Goal: Navigation & Orientation: Find specific page/section

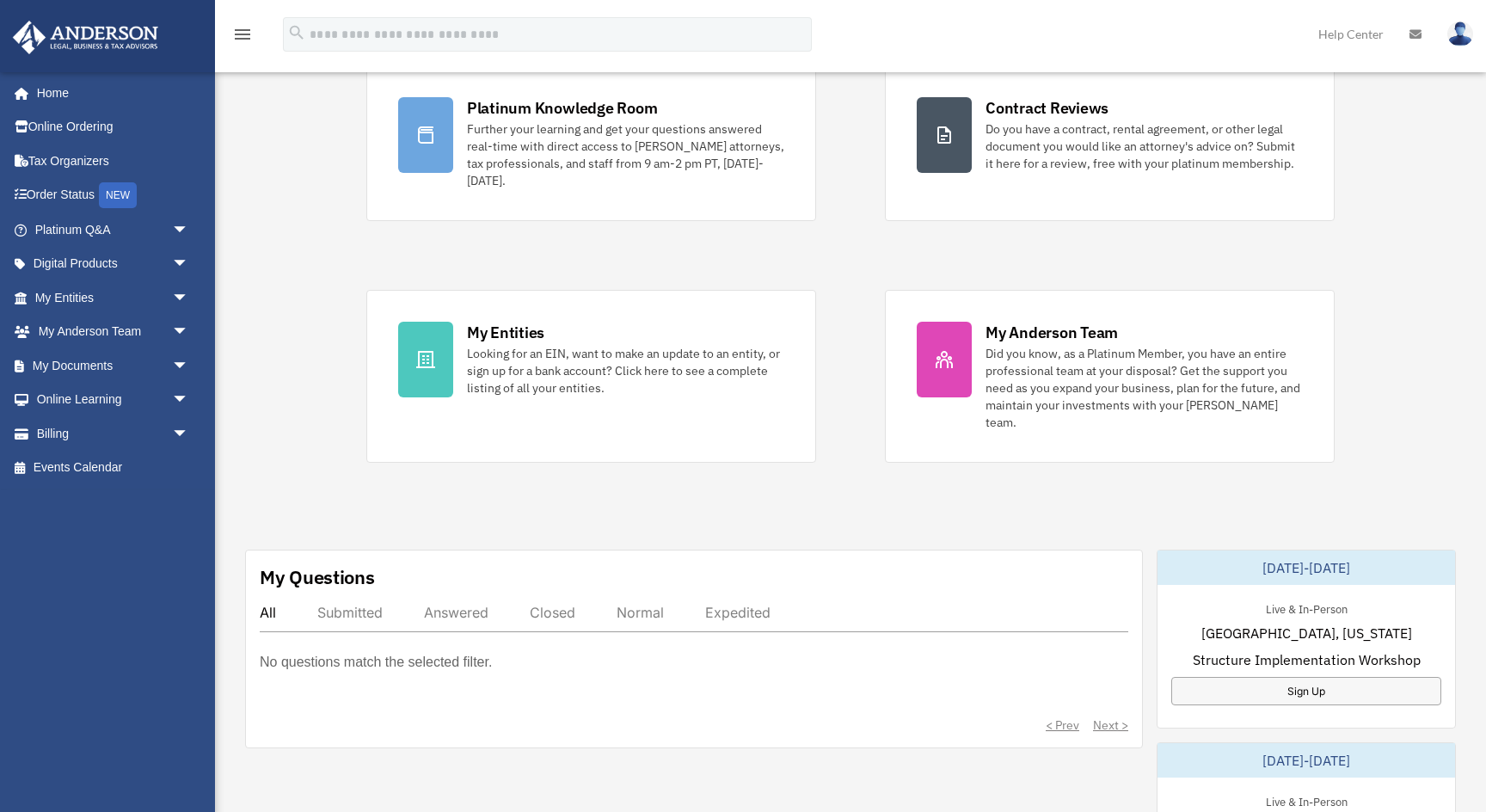
scroll to position [163, 0]
click at [172, 422] on span "arrow_drop_down" at bounding box center [189, 433] width 35 height 36
click at [184, 367] on span "arrow_drop_down" at bounding box center [189, 366] width 35 height 36
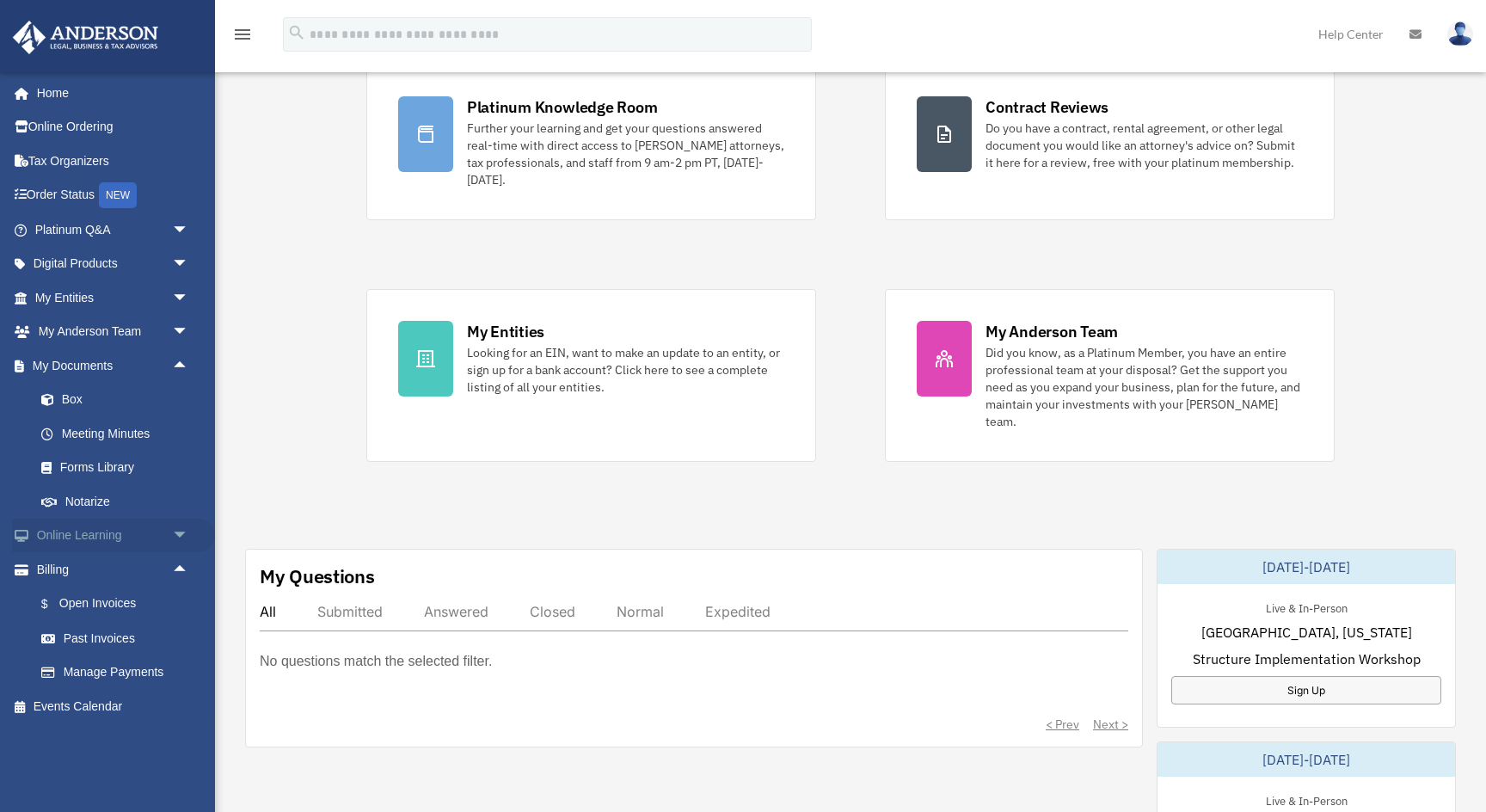
click at [184, 520] on span "arrow_drop_down" at bounding box center [189, 536] width 35 height 36
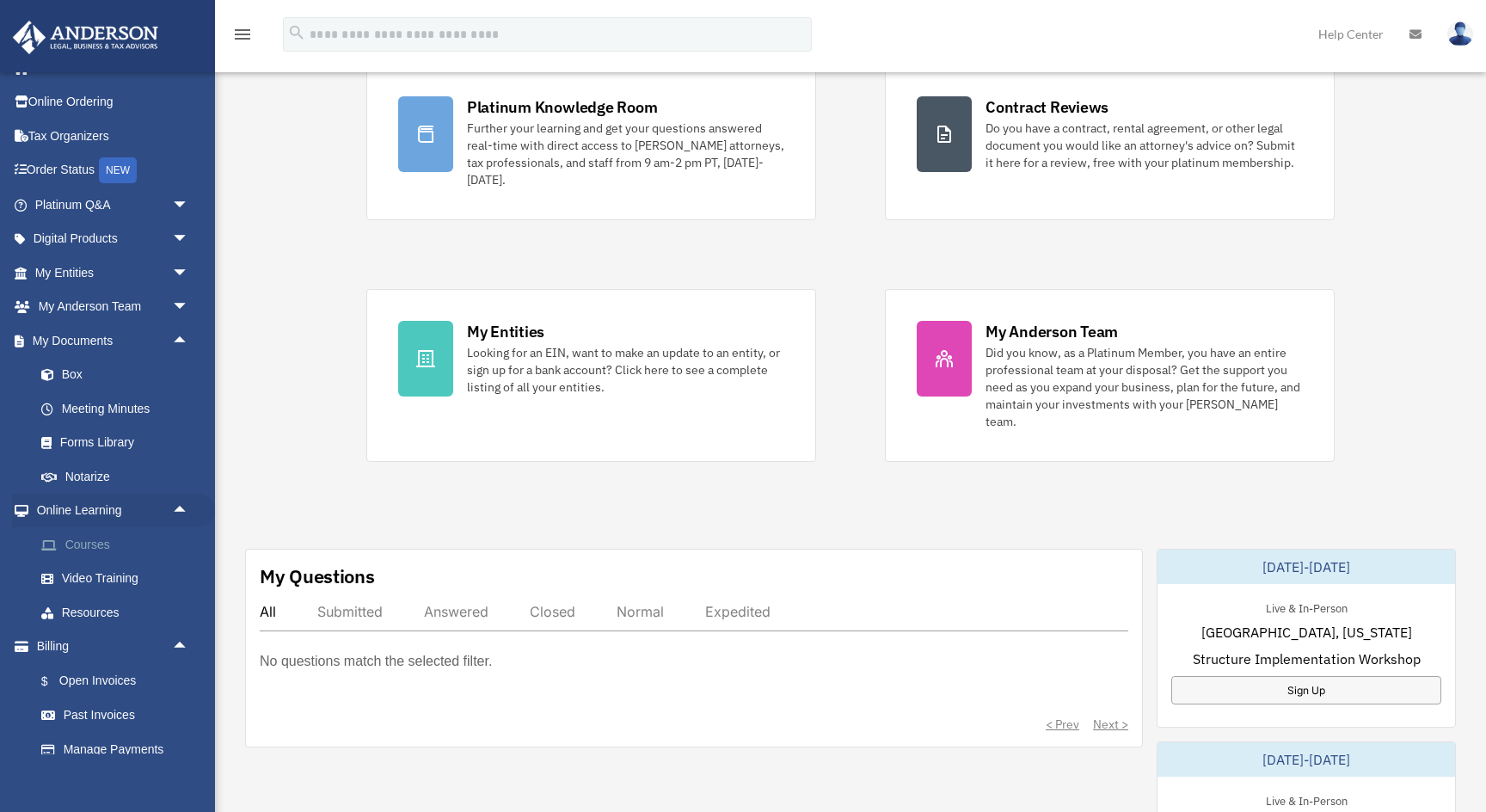
scroll to position [26, 0]
click at [175, 300] on span "arrow_drop_down" at bounding box center [189, 307] width 35 height 36
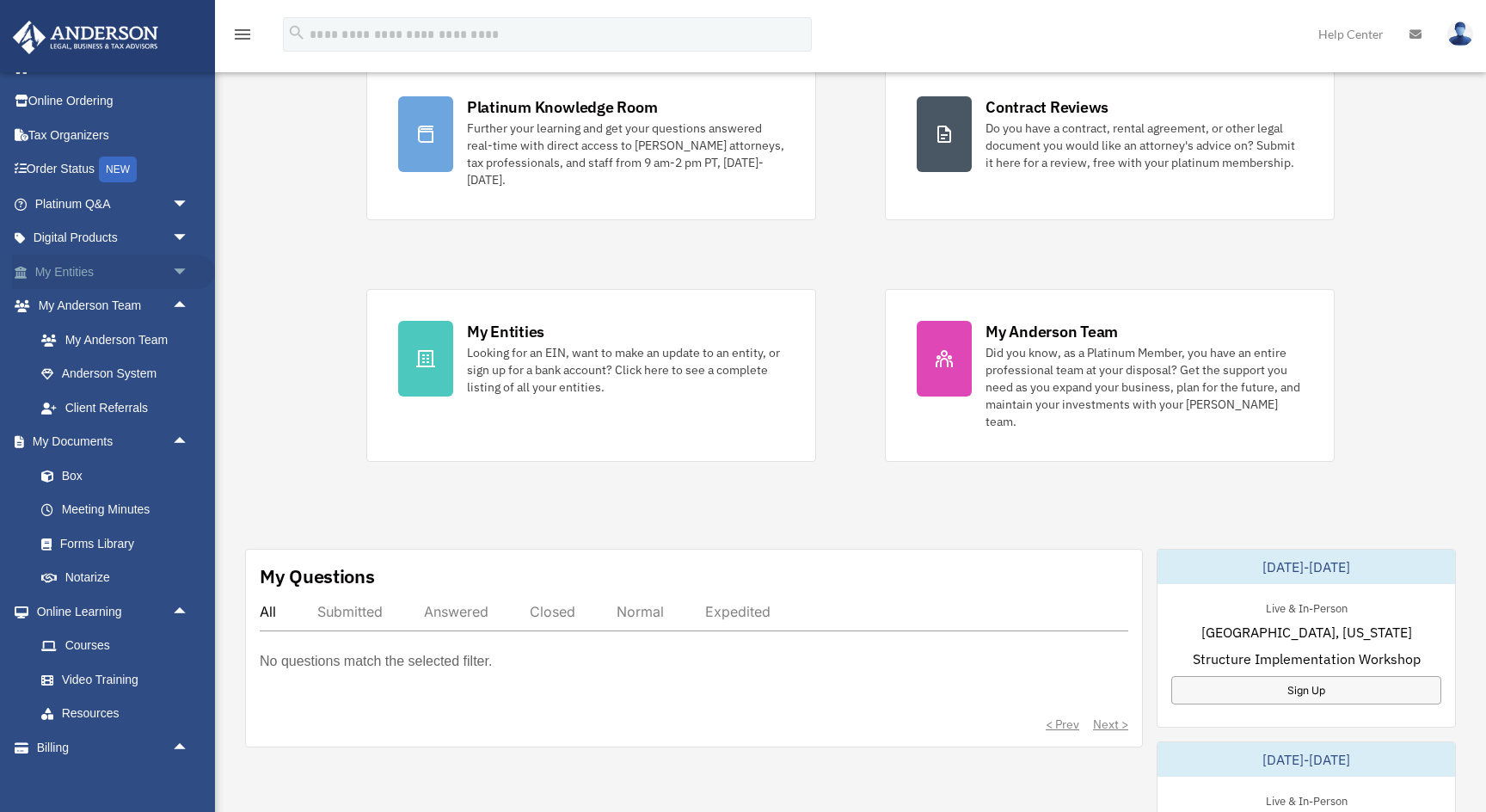
click at [172, 268] on span "arrow_drop_down" at bounding box center [189, 272] width 35 height 36
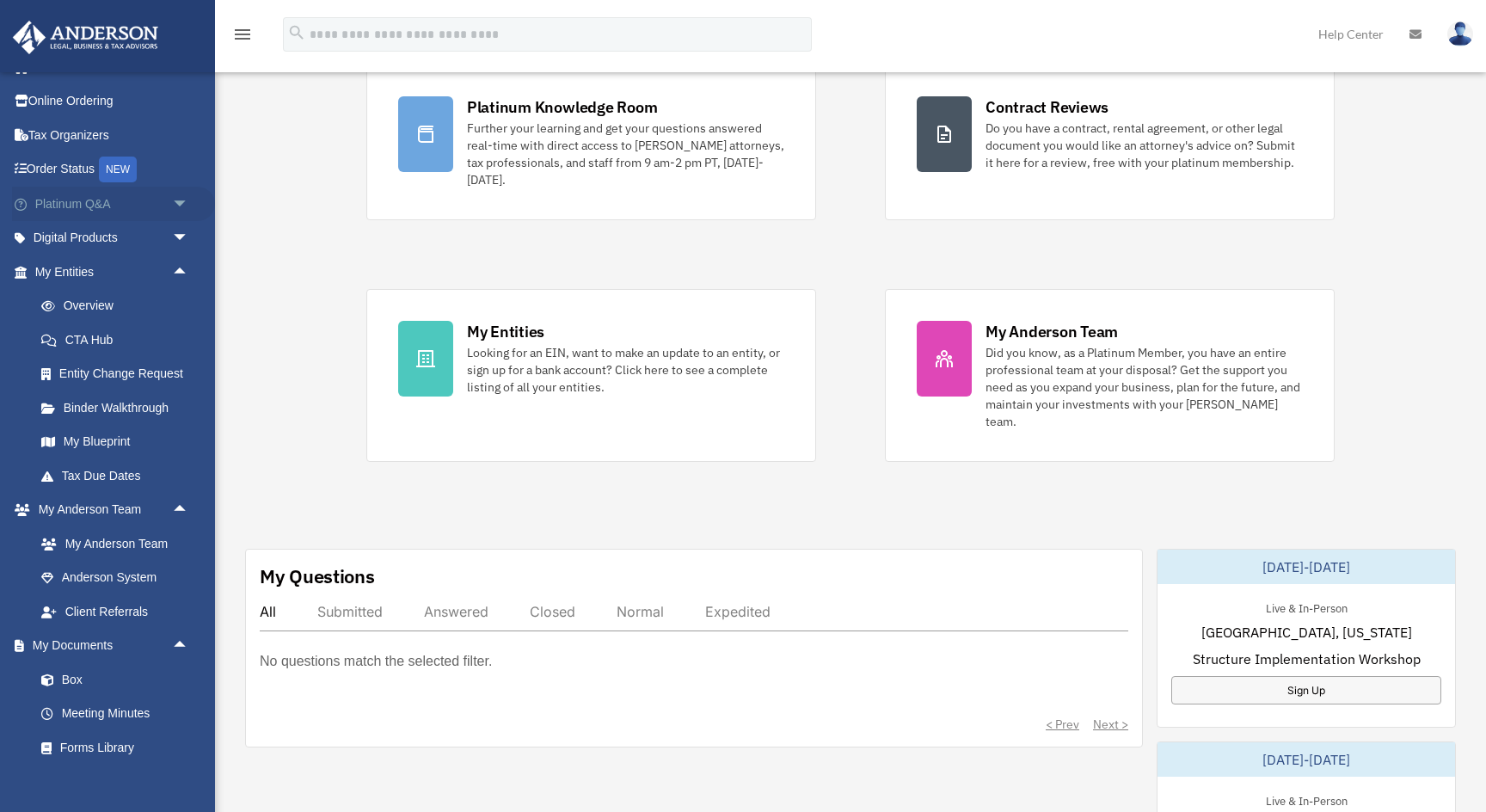
click at [75, 197] on link "Platinum Q&A arrow_drop_down" at bounding box center [114, 204] width 203 height 35
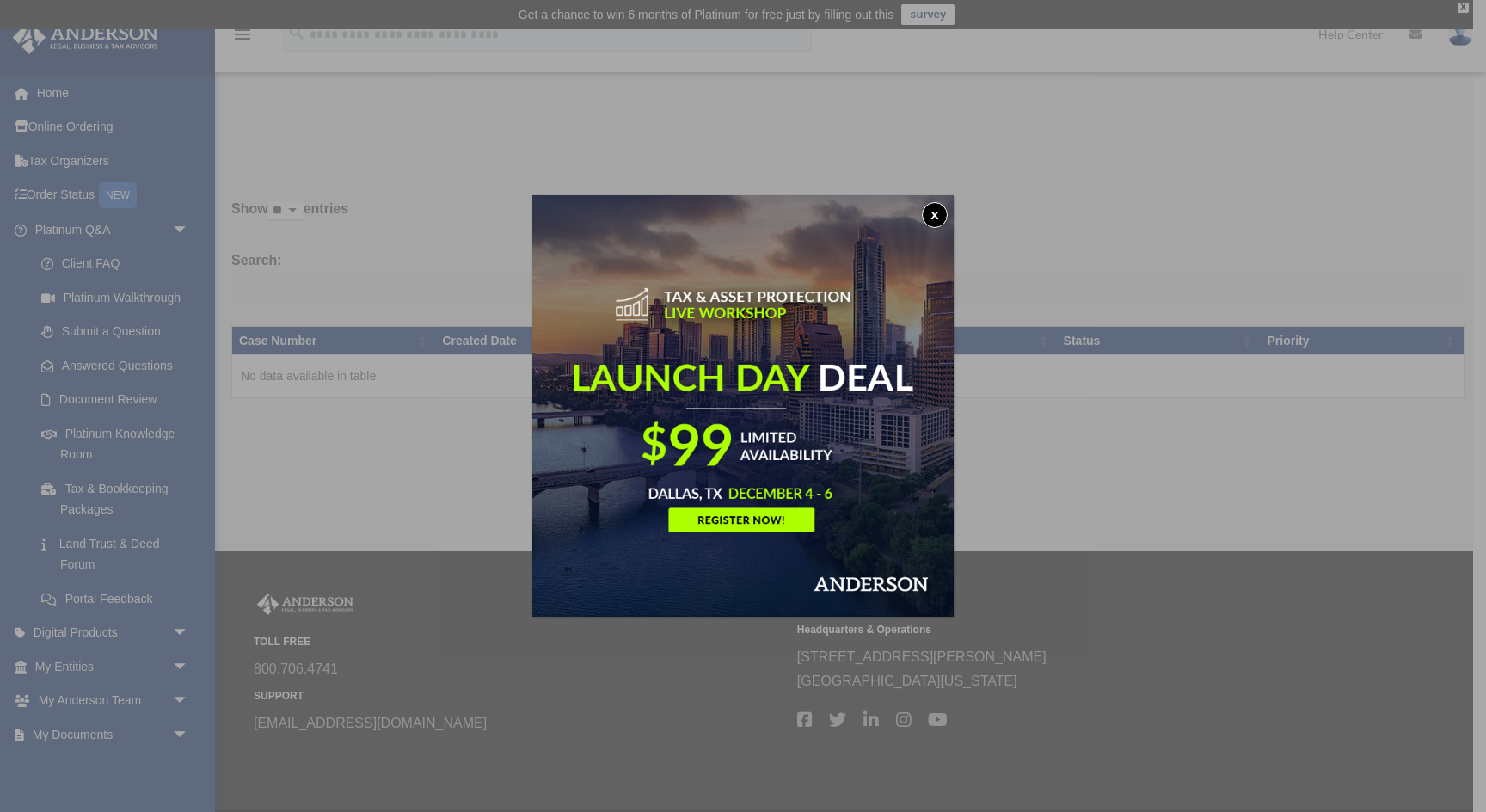
drag, startPoint x: 924, startPoint y: 208, endPoint x: 1021, endPoint y: 874, distance: 673.0
click at [1021, 811] on html "X Get a chance to win 6 months of Platinum for free just by filling out this su…" at bounding box center [743, 436] width 1486 height 873
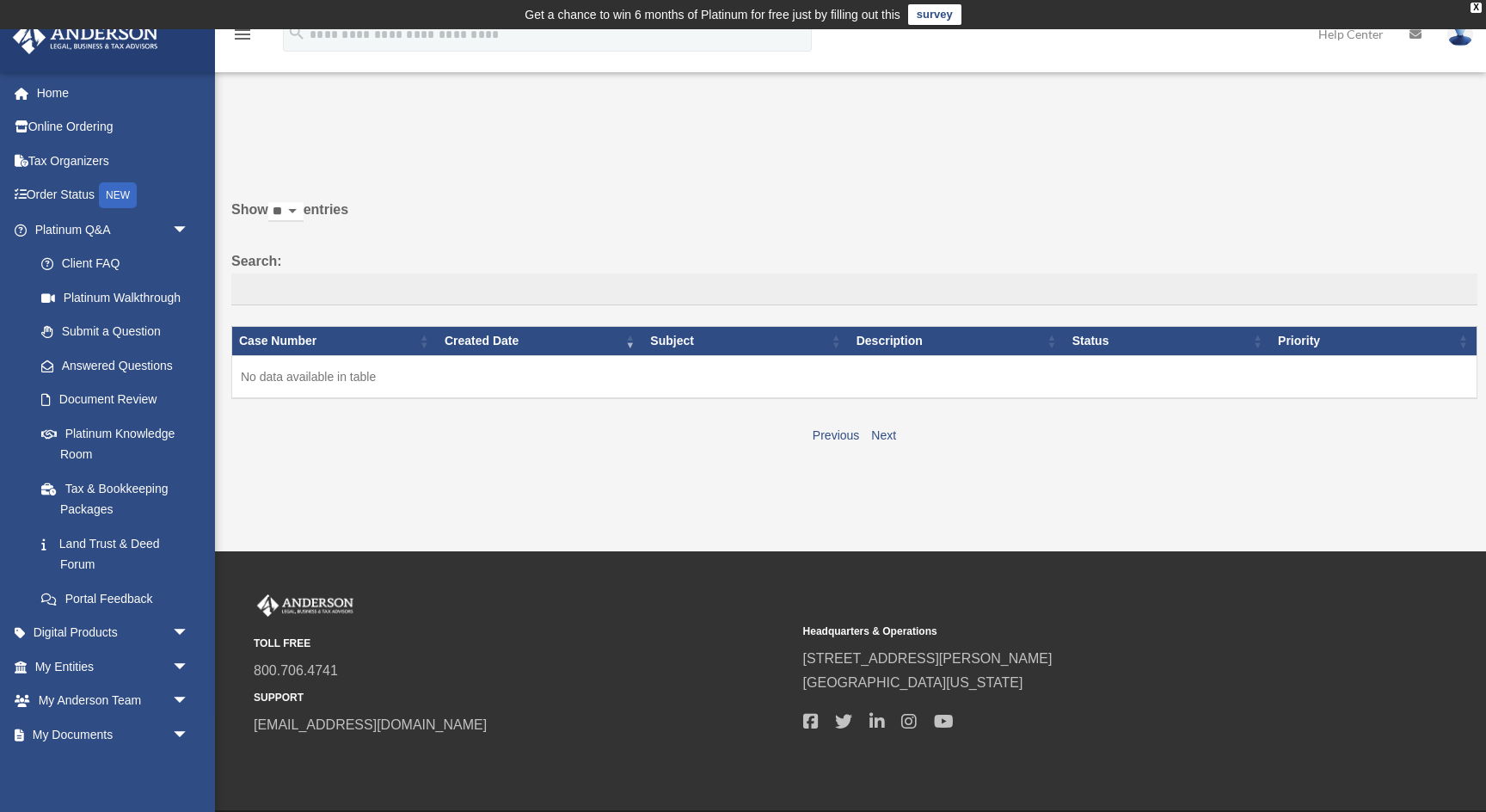
click at [1239, 269] on label "Search:" at bounding box center [854, 277] width 1246 height 56
click at [1239, 274] on input "Search:" at bounding box center [854, 290] width 1246 height 33
click at [104, 622] on link "Digital Products arrow_drop_down" at bounding box center [114, 633] width 203 height 35
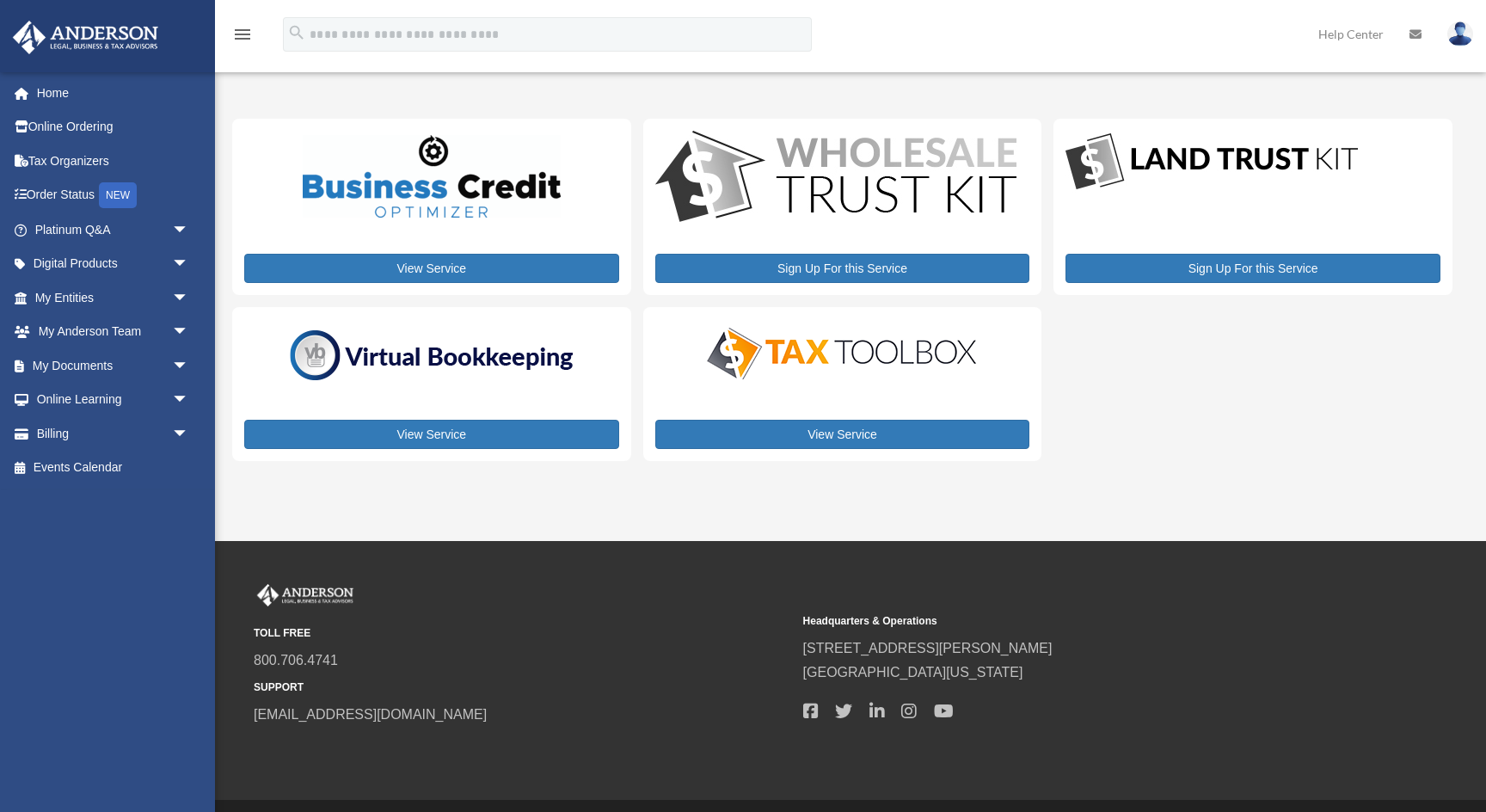
scroll to position [2, 0]
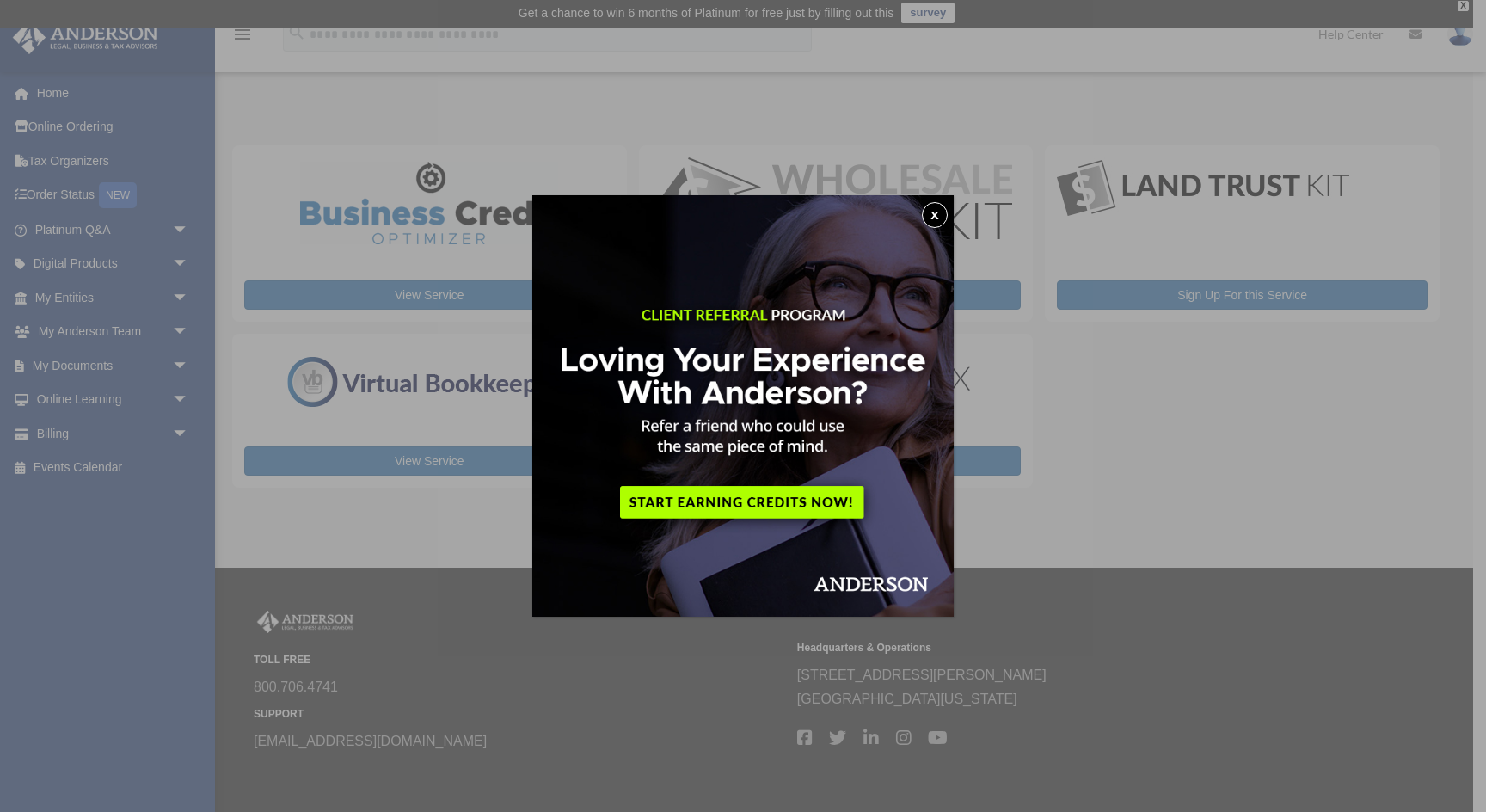
click at [939, 210] on button "x" at bounding box center [935, 215] width 26 height 26
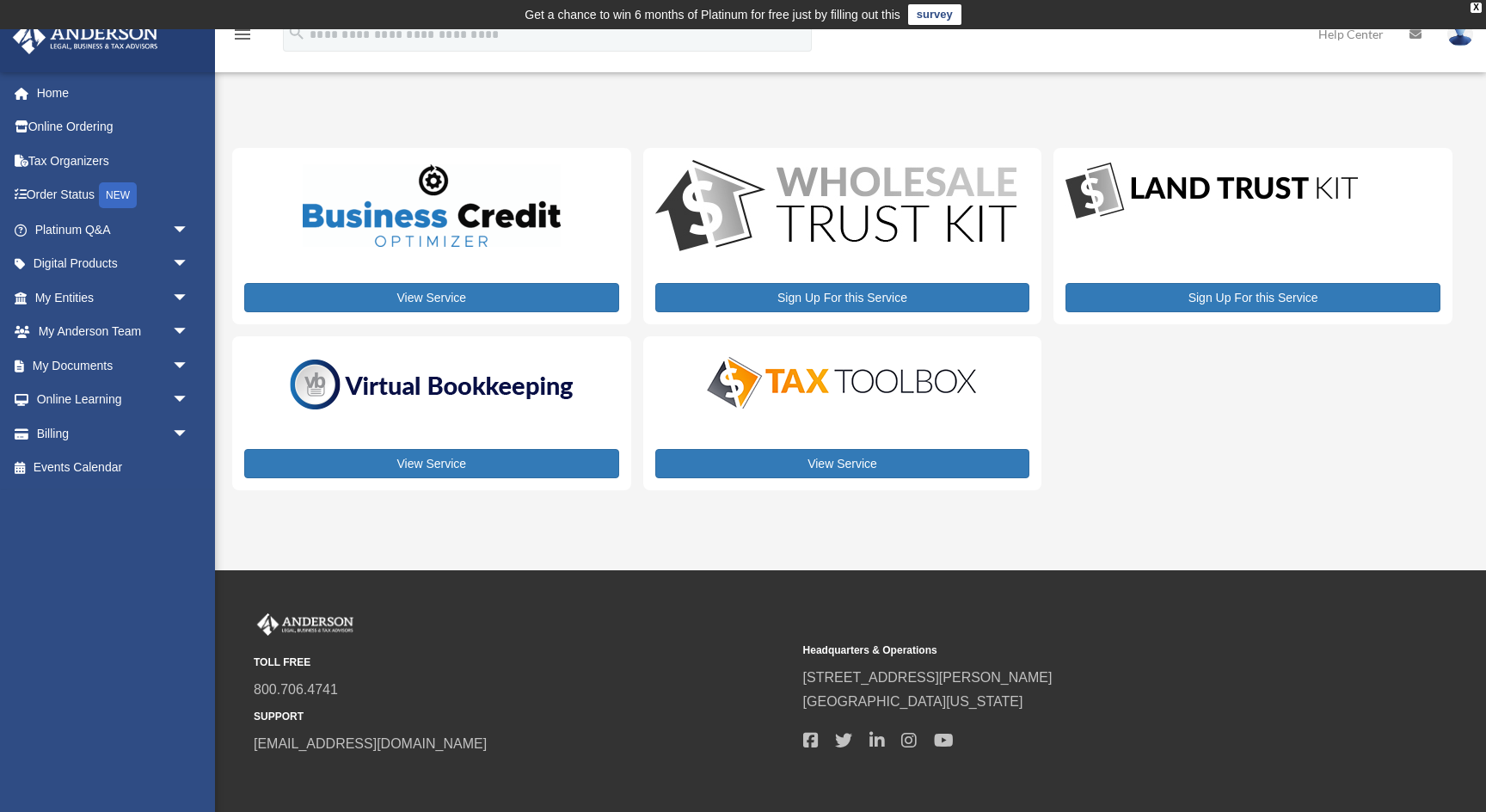
scroll to position [0, 0]
click at [76, 96] on link "Home" at bounding box center [114, 93] width 203 height 35
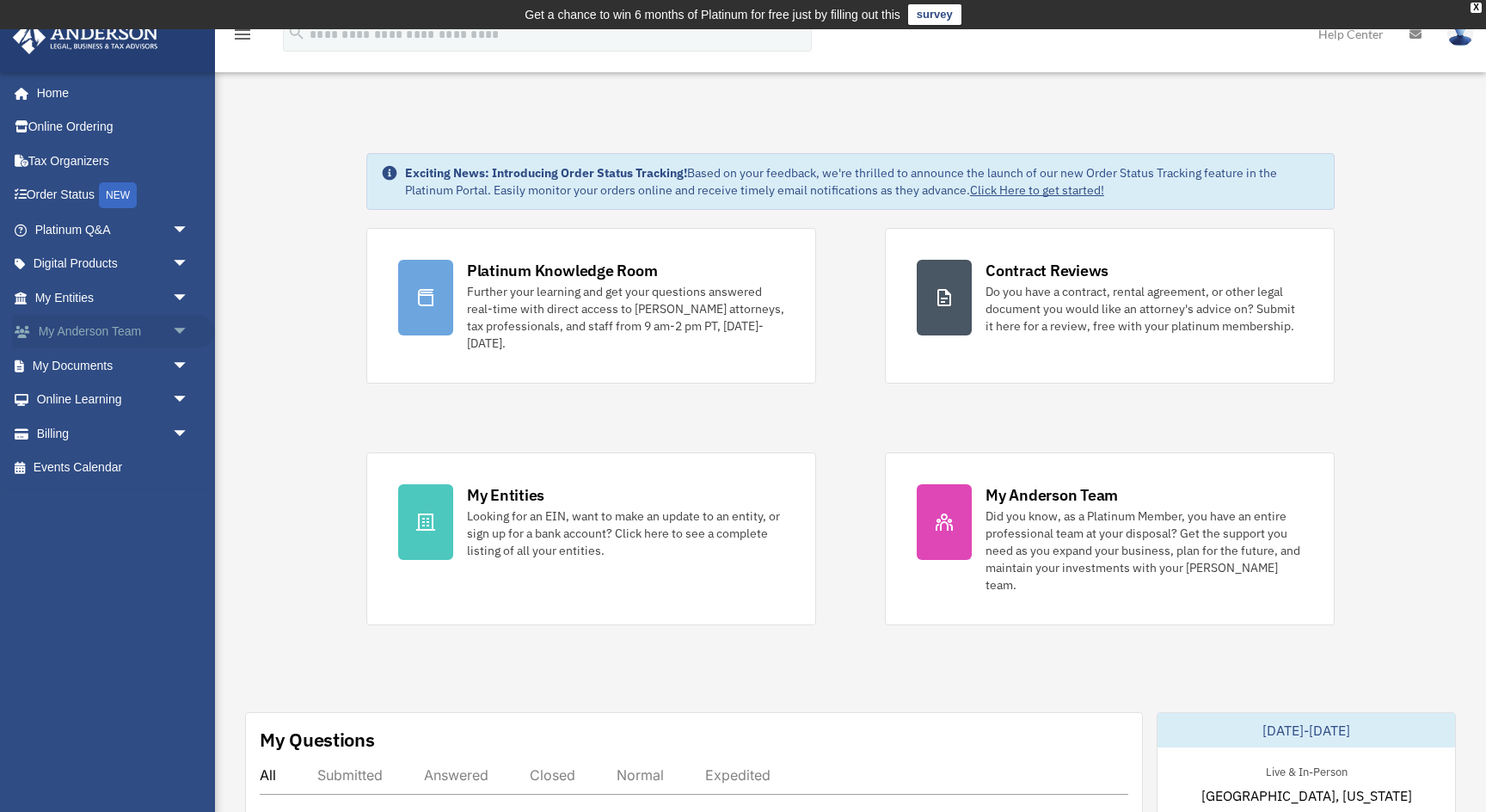
click at [76, 331] on link "My Anderson Team arrow_drop_down" at bounding box center [114, 332] width 203 height 35
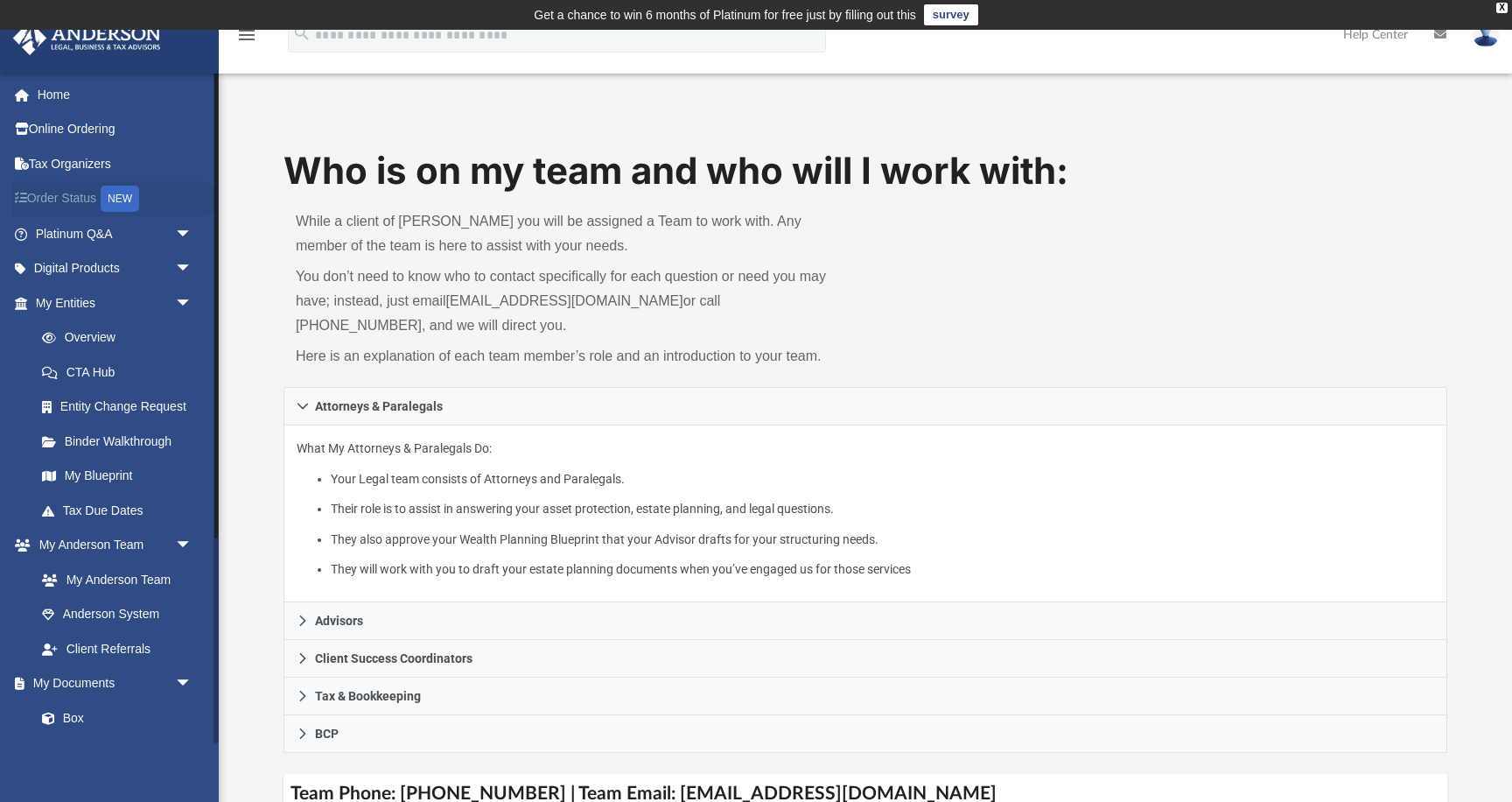
click at [124, 200] on div "NEW" at bounding box center [120, 199] width 39 height 27
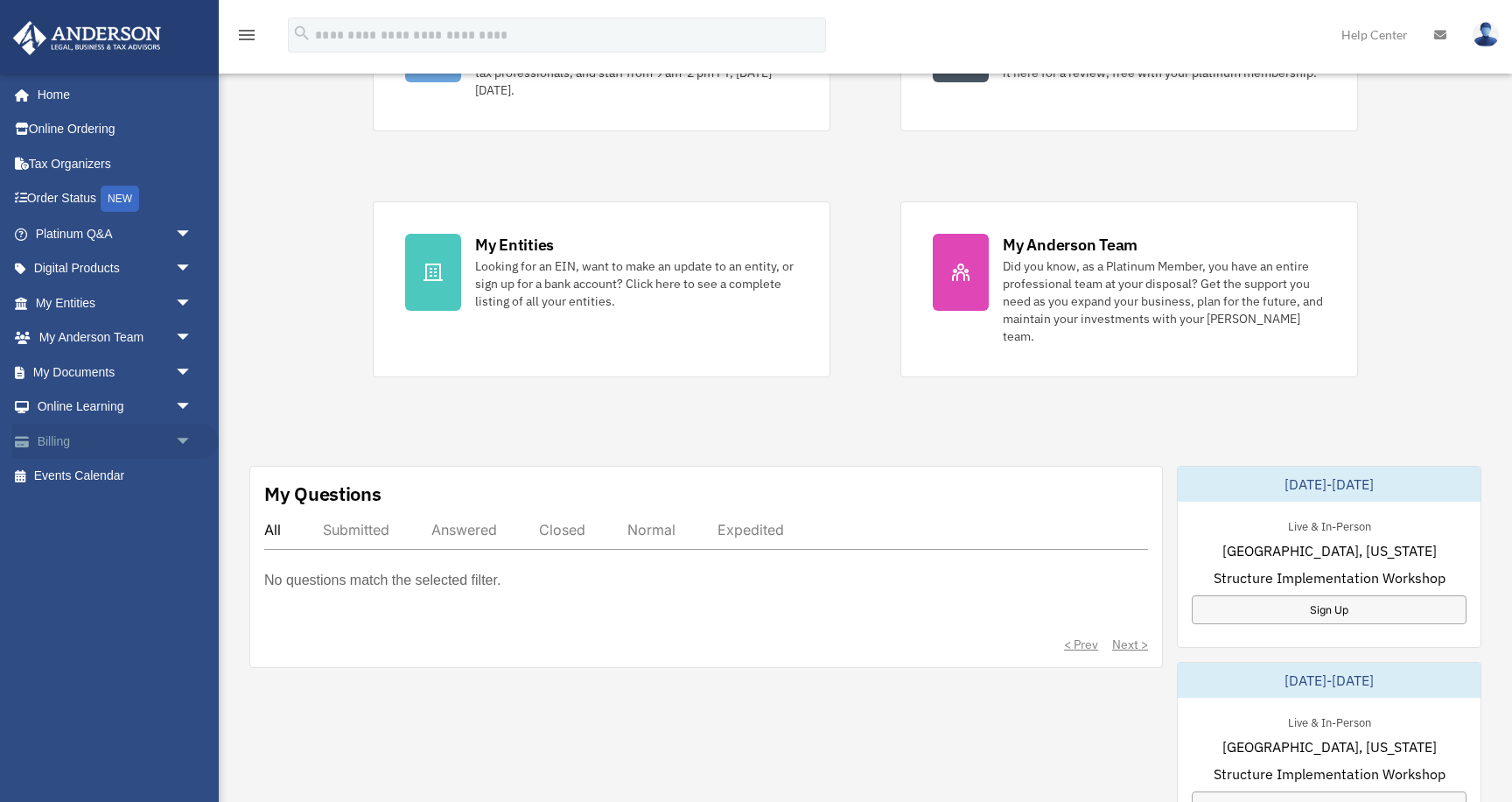
scroll to position [298, 0]
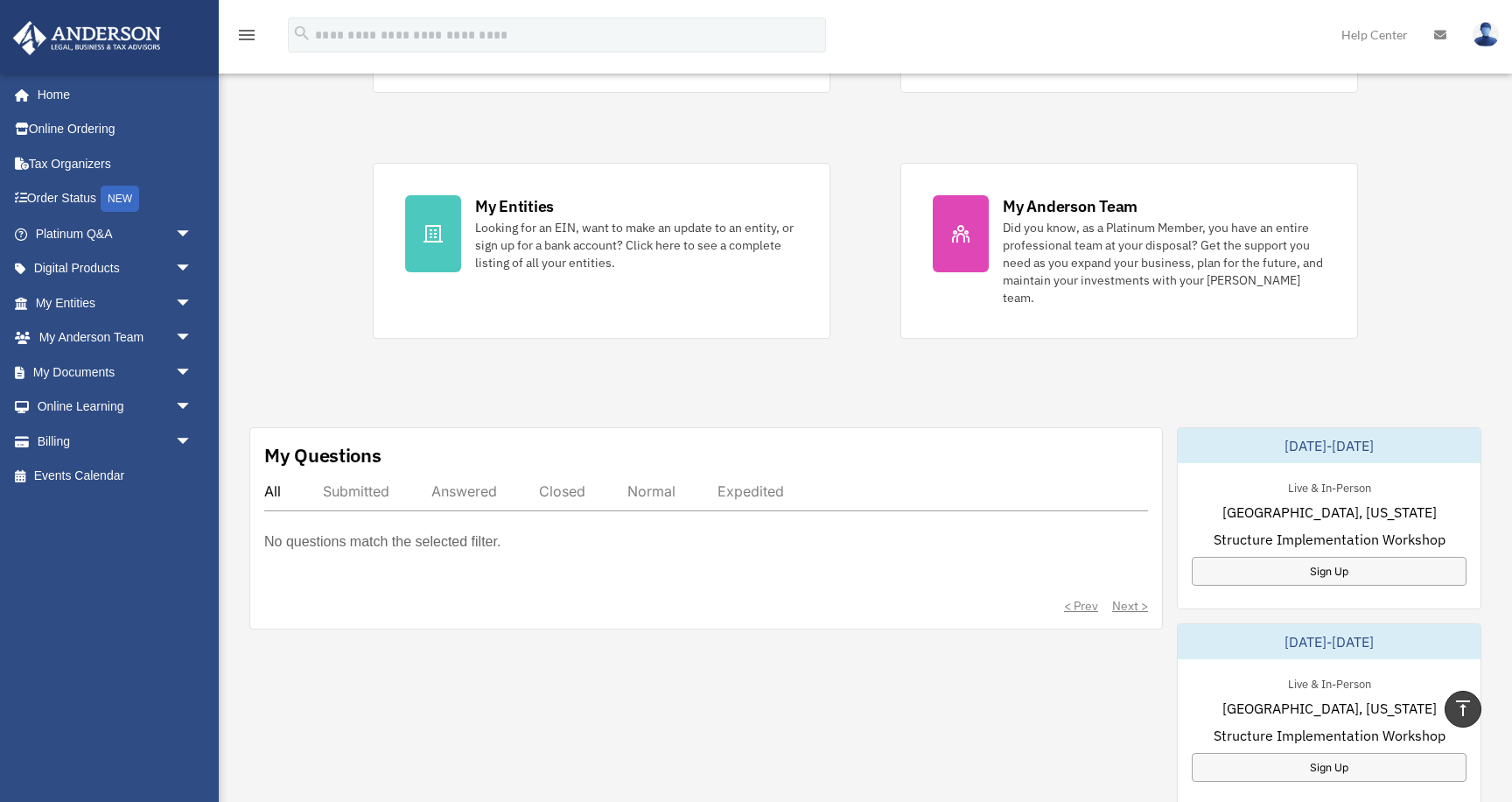
click at [1084, 1] on div "menu search Site Menu add manea.investments@gmail.com My Profile Reset Password…" at bounding box center [756, 36] width 1512 height 73
click at [88, 296] on link "My Entities arrow_drop_down" at bounding box center [116, 303] width 207 height 35
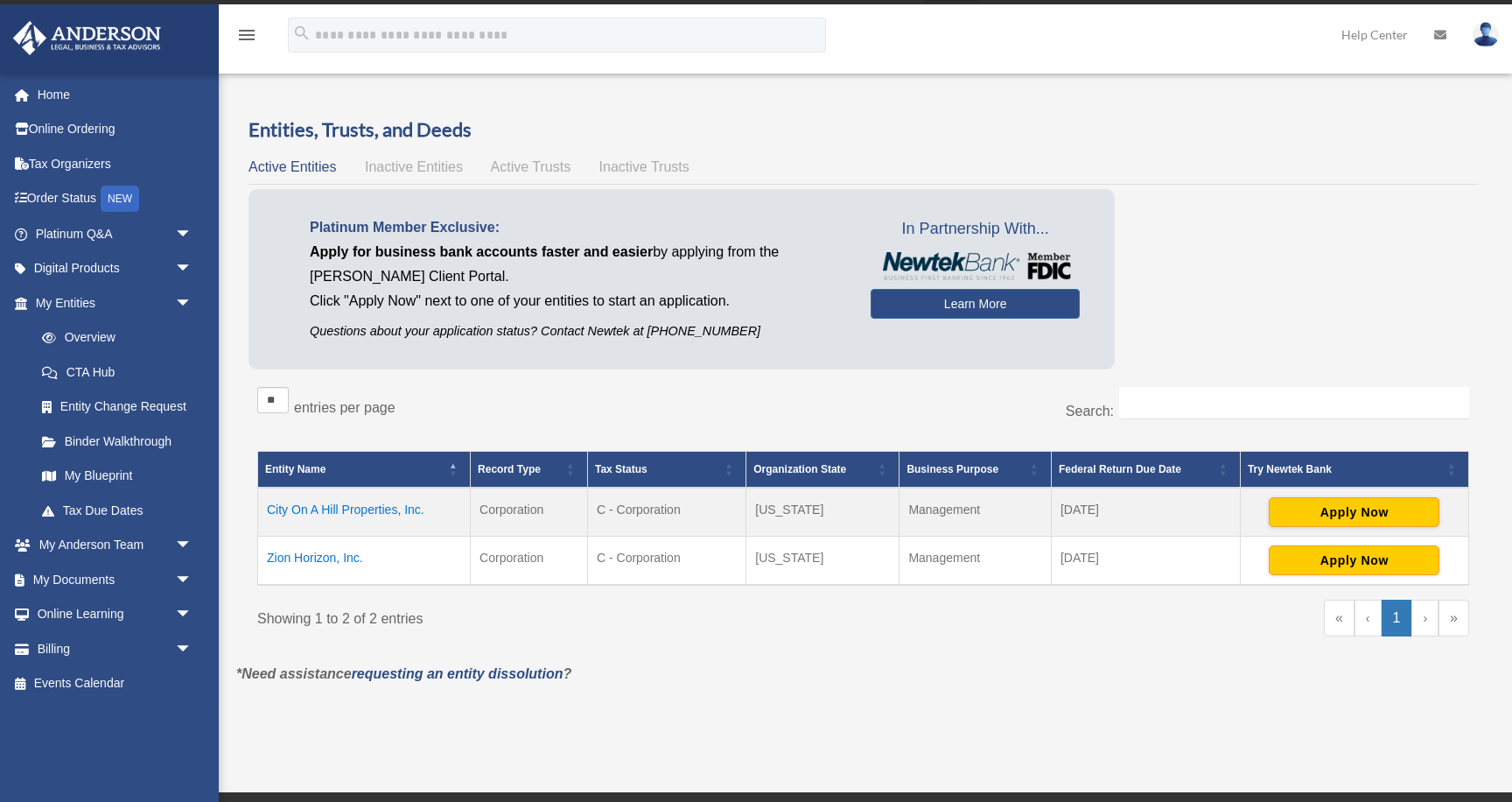
scroll to position [30, 0]
